Goal: Information Seeking & Learning: Find specific fact

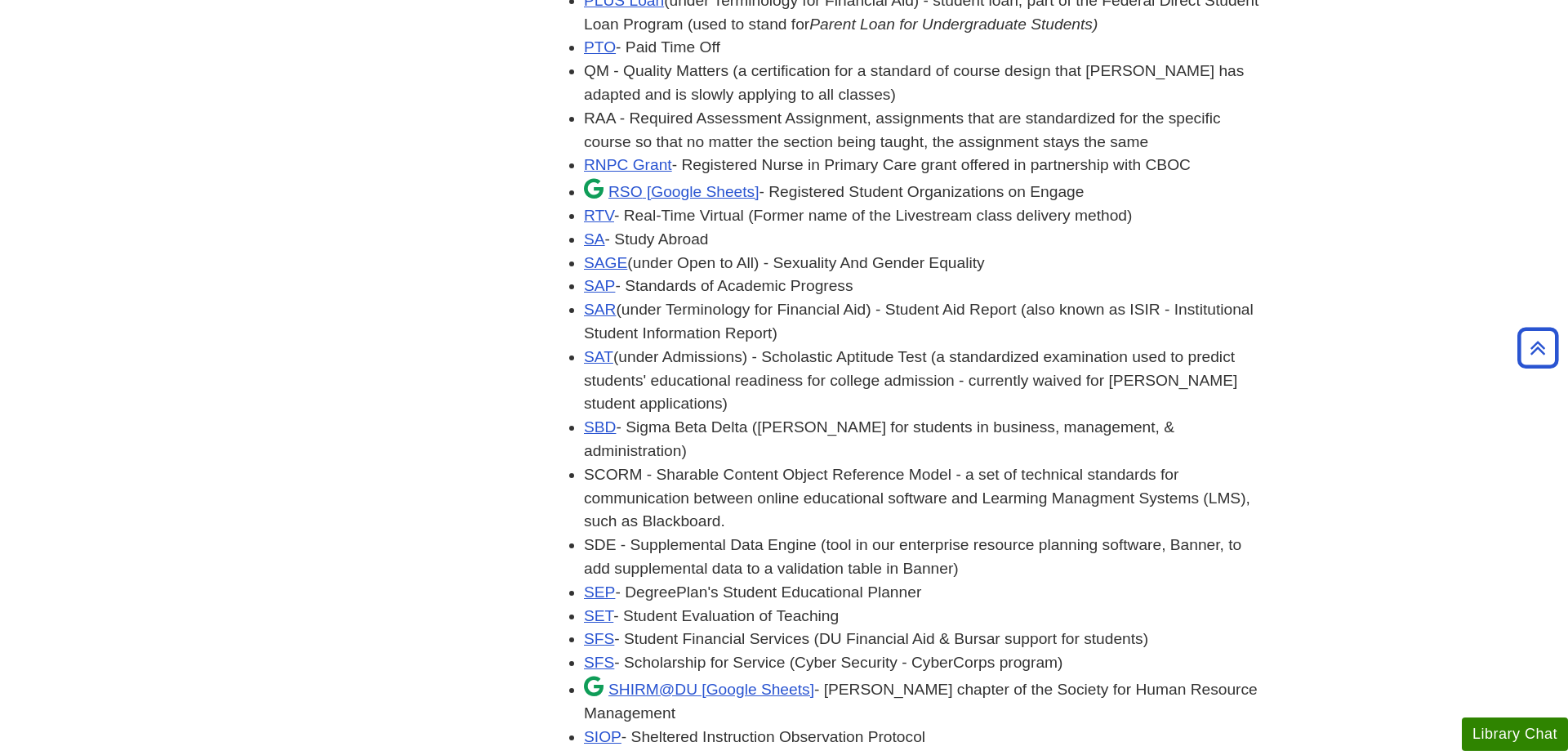
scroll to position [4167, 0]
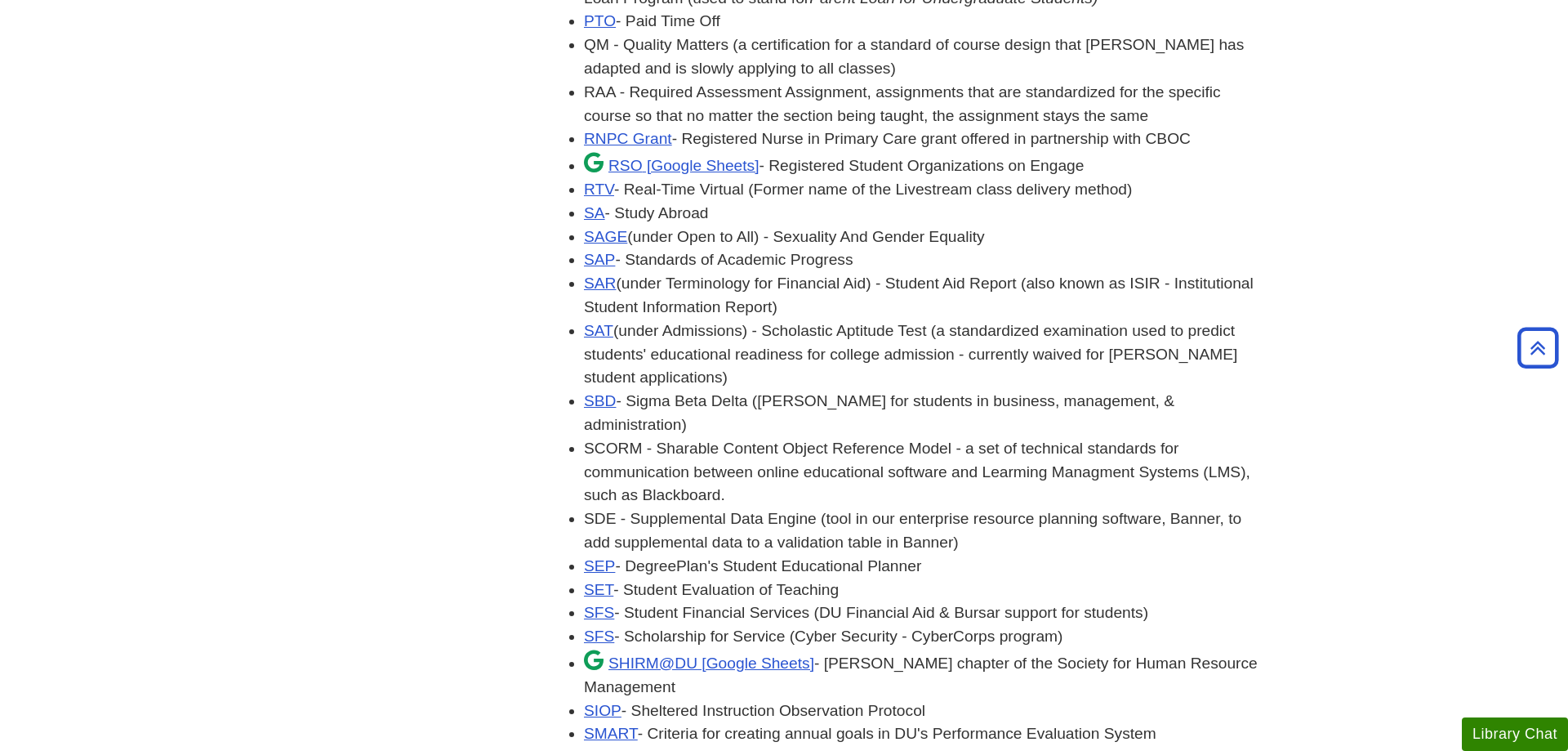
drag, startPoint x: 635, startPoint y: 525, endPoint x: 1082, endPoint y: 523, distance: 447.0
click at [1082, 625] on li "SFS - Scholarship for Service (Cyber Security - CyberCorps program)" at bounding box center [922, 637] width 678 height 23
copy li "Scholarship for Service (Cyber Security - CyberCorps program)"
click at [1210, 625] on li "SFS - Scholarship for Service (Cyber Security - CyberCorps program)" at bounding box center [922, 637] width 678 height 23
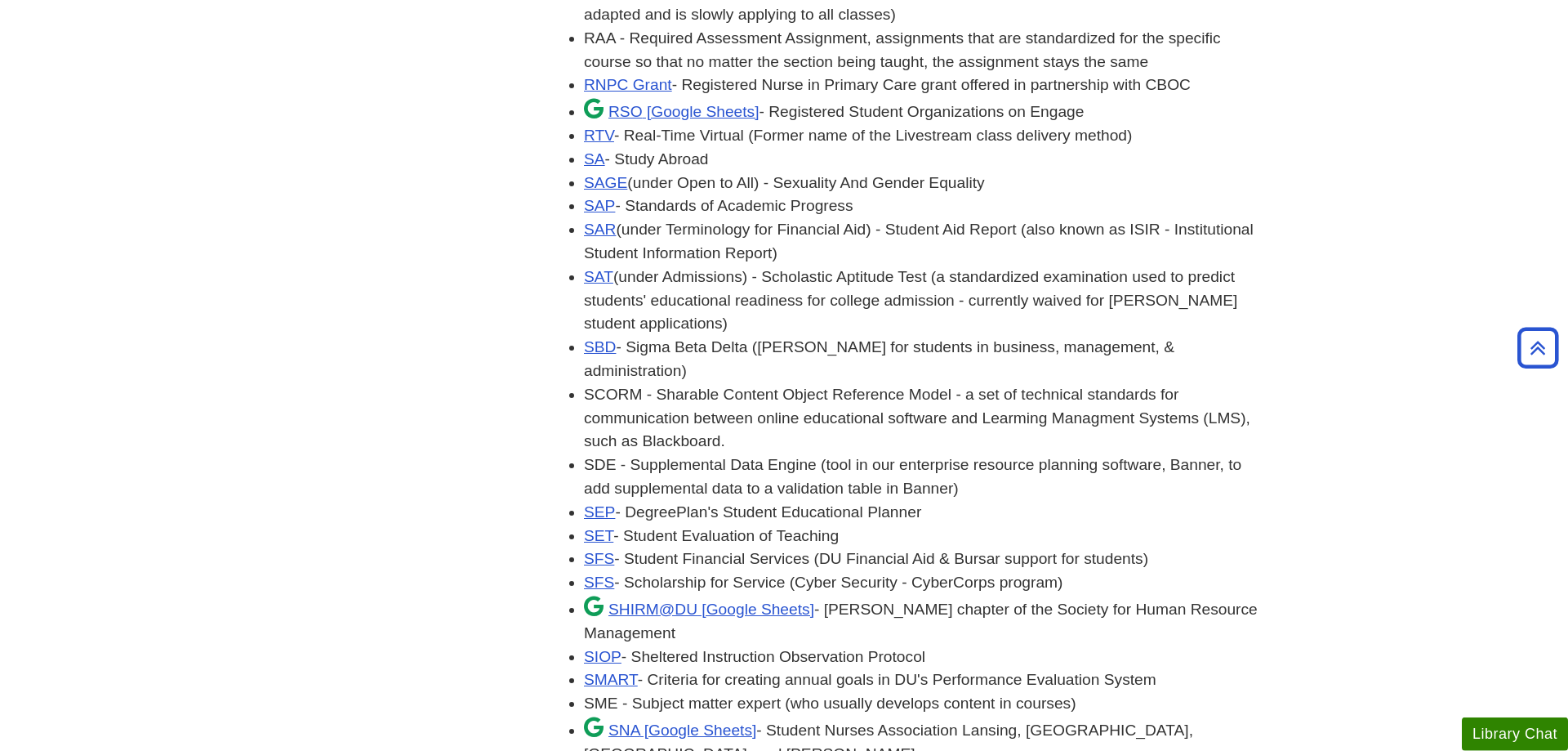
scroll to position [4250, 0]
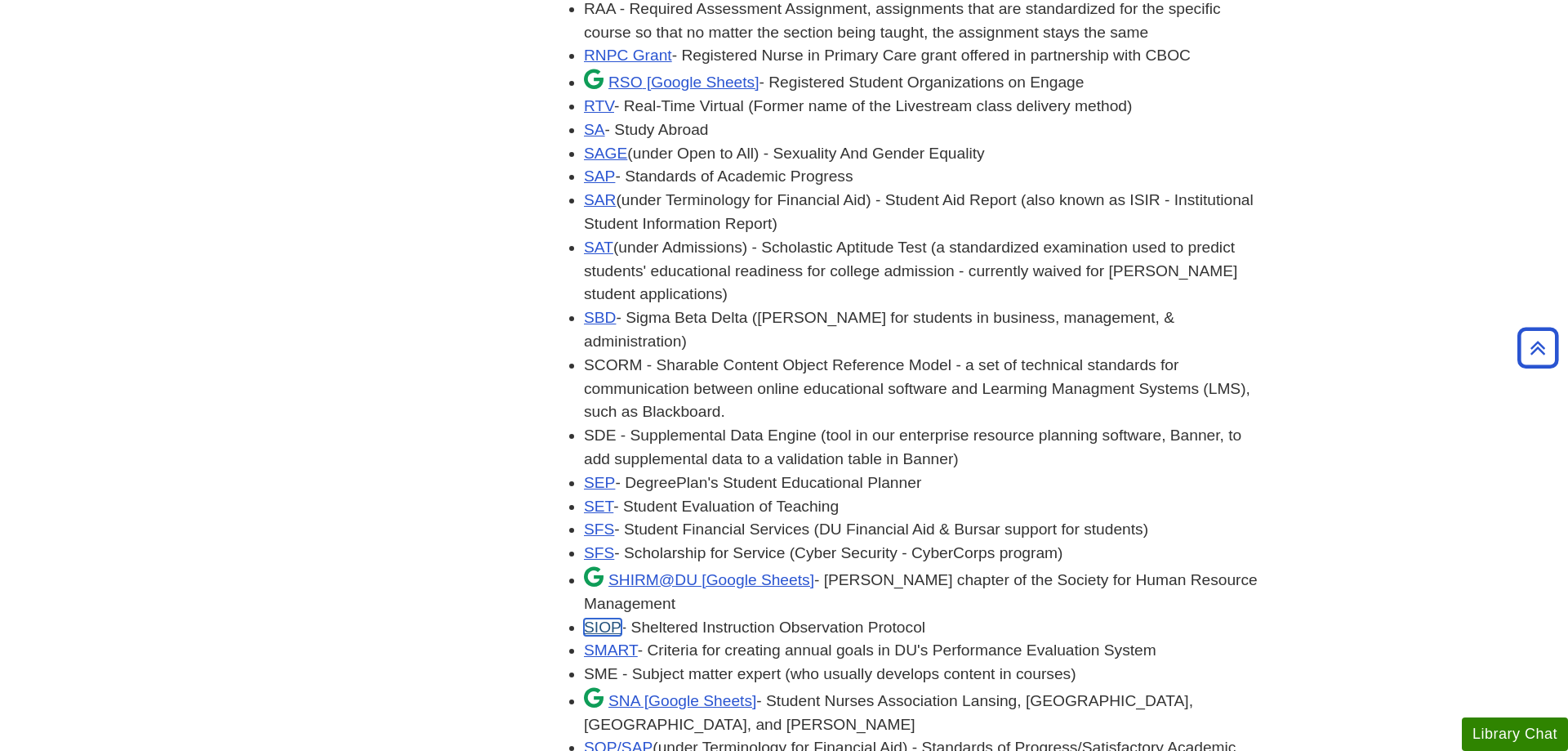
click at [593, 618] on link "SIOP" at bounding box center [603, 627] width 38 height 18
drag, startPoint x: 612, startPoint y: 507, endPoint x: 609, endPoint y: 525, distance: 18.2
click at [610, 616] on li "SIOP - Sheltered Instruction Observation Protocol" at bounding box center [922, 628] width 678 height 23
click at [609, 618] on link "SIOP" at bounding box center [603, 627] width 38 height 18
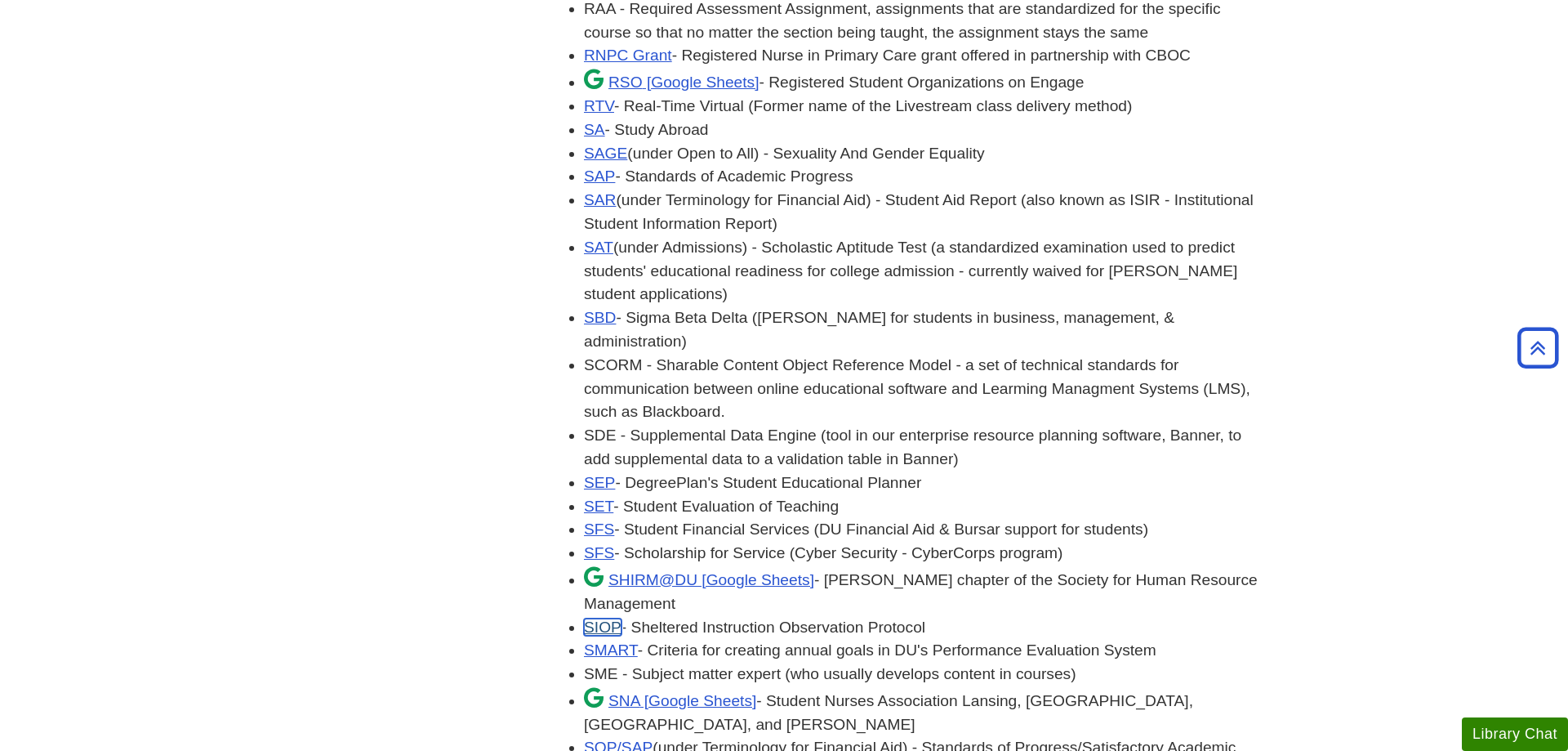
click at [609, 618] on link "SIOP" at bounding box center [603, 627] width 38 height 18
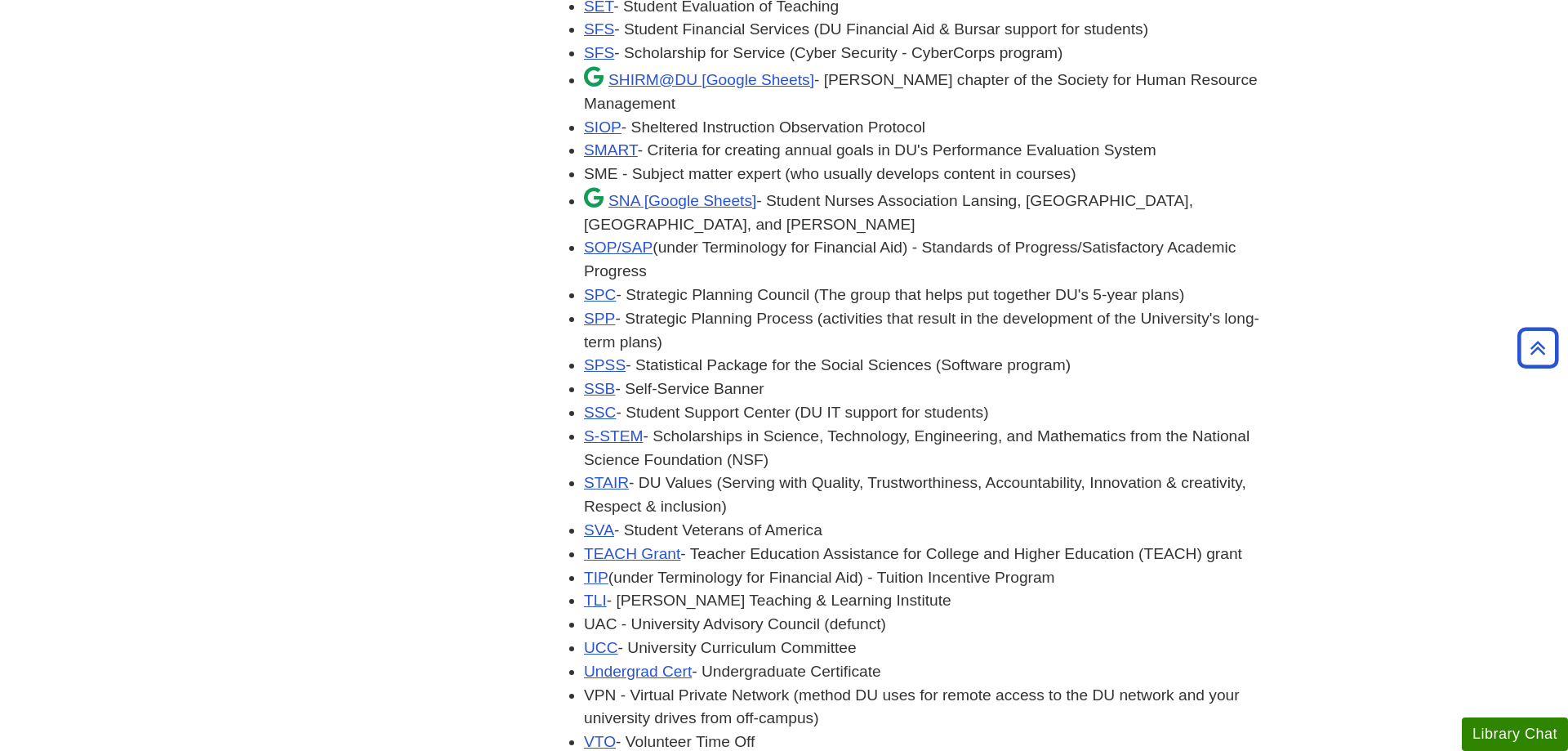
scroll to position [4417, 0]
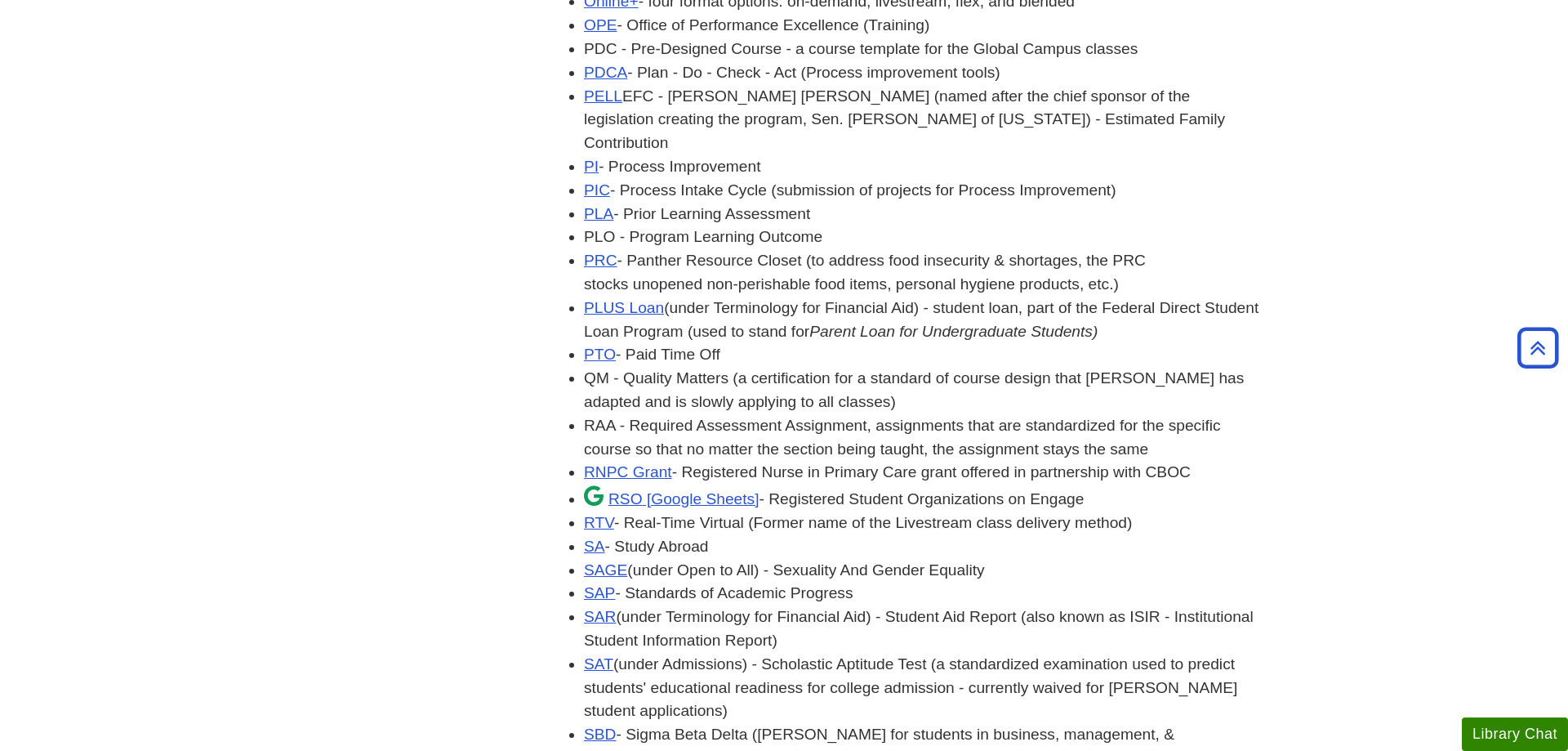
scroll to position [4250, 0]
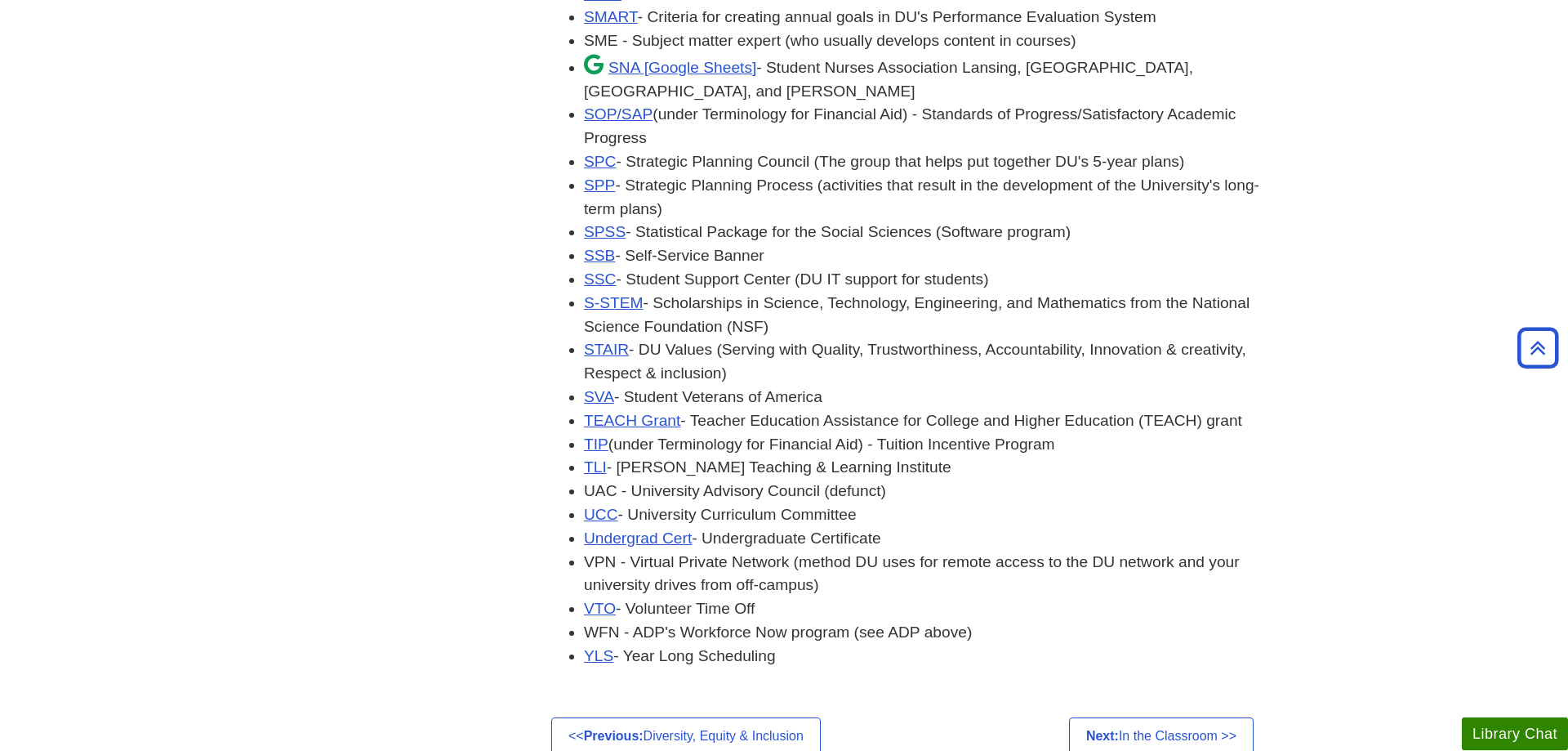
scroll to position [4917, 0]
